Goal: Go to known website: Go to known website

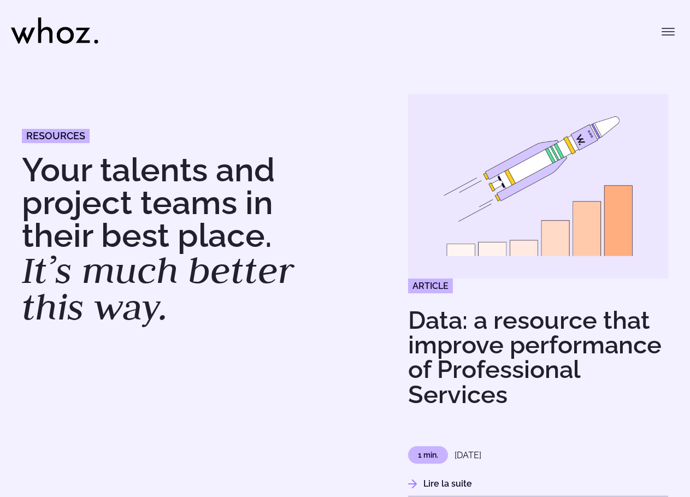
click at [27, 30] on icon at bounding box center [54, 30] width 87 height 26
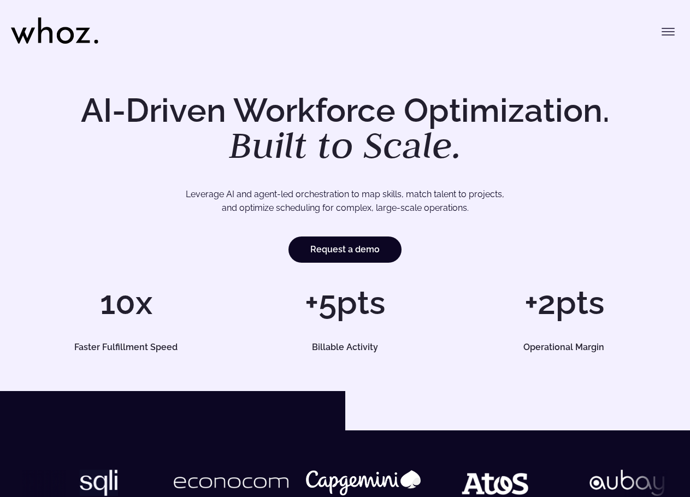
click at [667, 31] on icon "Toggle menu" at bounding box center [668, 31] width 13 height 13
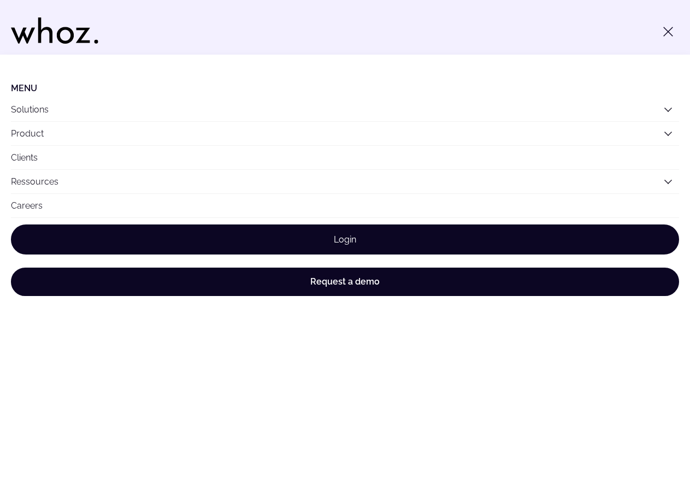
click at [376, 242] on link "Login" at bounding box center [345, 240] width 668 height 30
